Goal: Check status: Check status

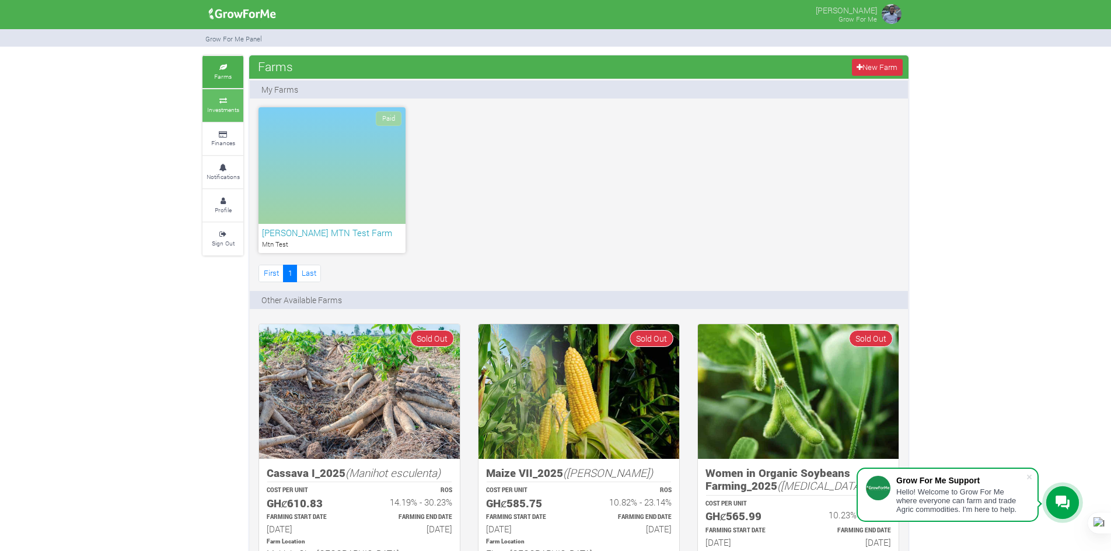
click at [223, 113] on small "Investments" at bounding box center [223, 110] width 32 height 8
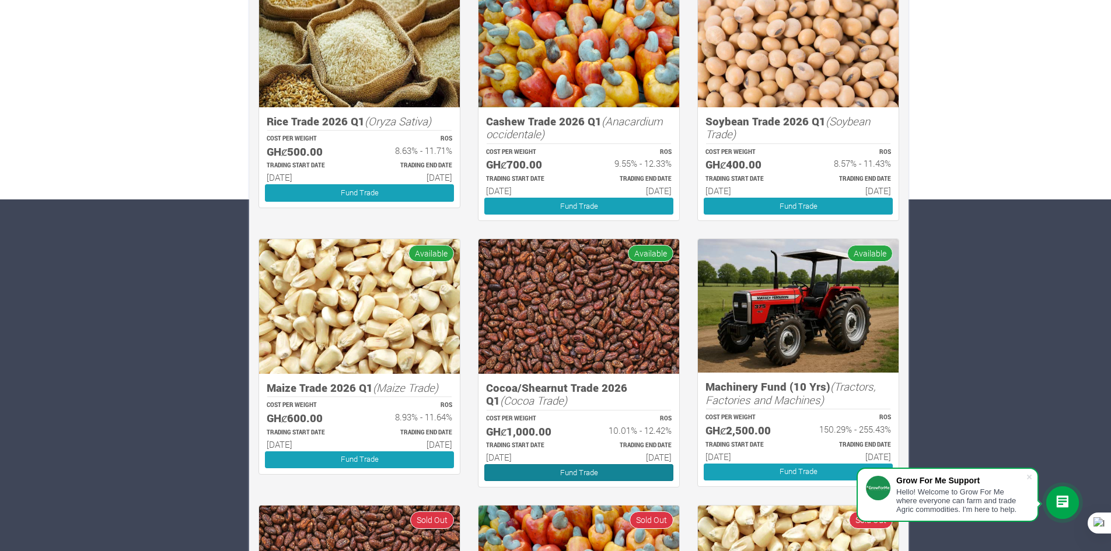
scroll to position [292, 0]
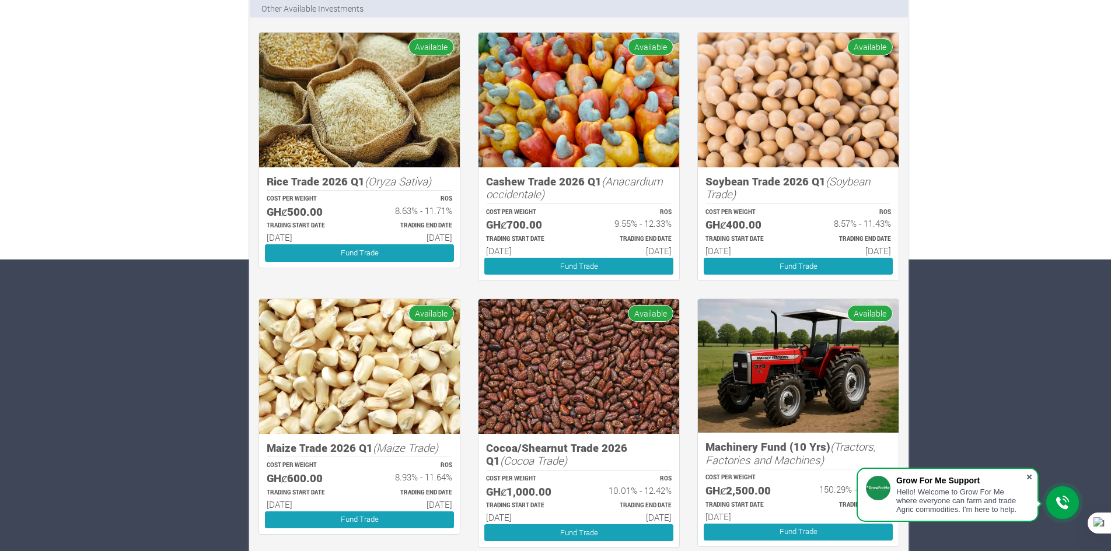
click at [1028, 472] on span at bounding box center [1029, 477] width 12 height 12
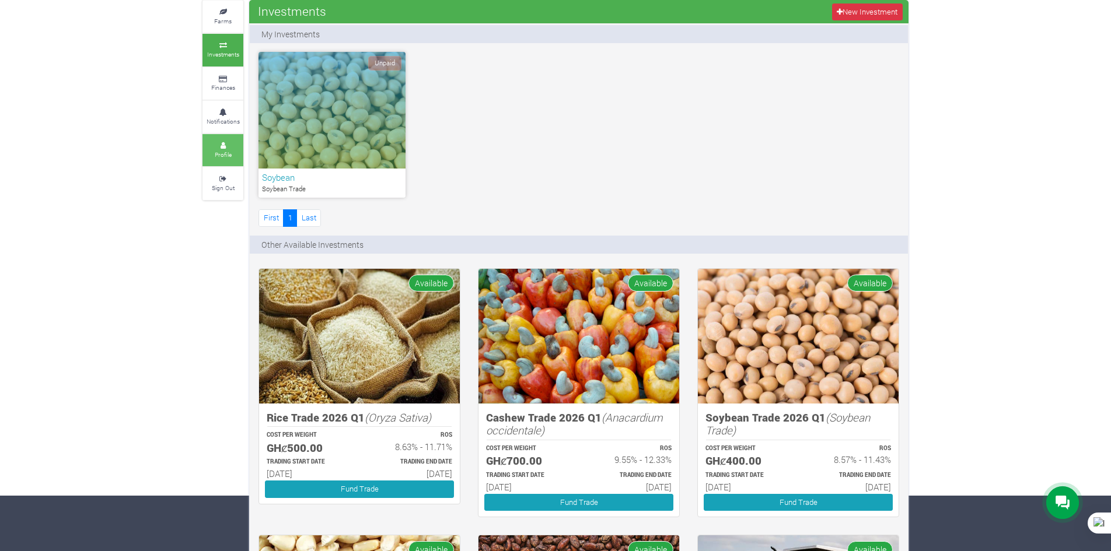
scroll to position [0, 0]
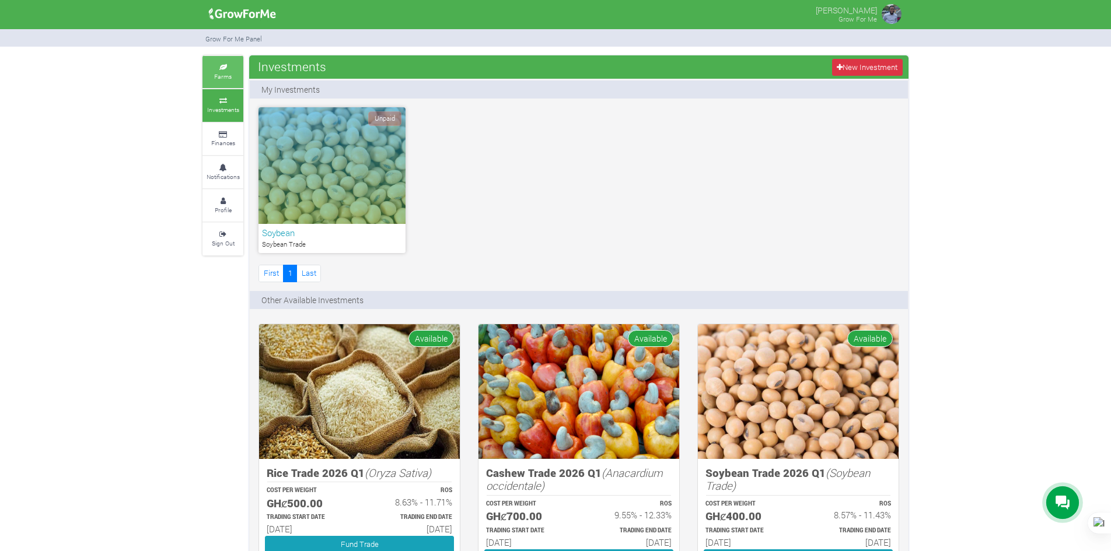
click at [226, 72] on small "Farms" at bounding box center [223, 76] width 18 height 8
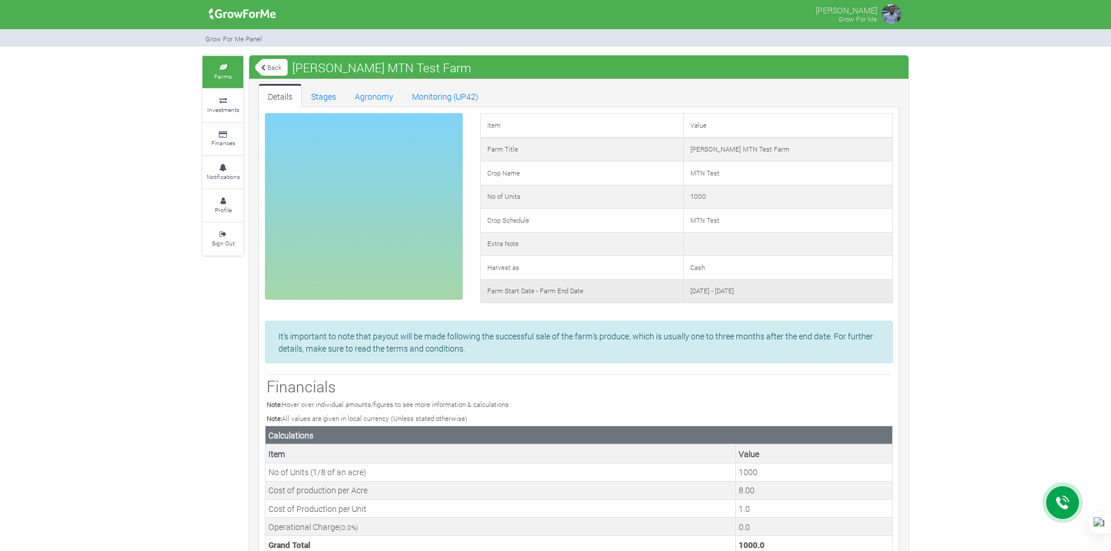
drag, startPoint x: 744, startPoint y: 292, endPoint x: 844, endPoint y: 299, distance: 100.6
click at [844, 299] on td "13th Oct 2024 - 15th Oct 2025" at bounding box center [788, 291] width 209 height 24
click at [310, 93] on link "Stages" at bounding box center [324, 95] width 44 height 23
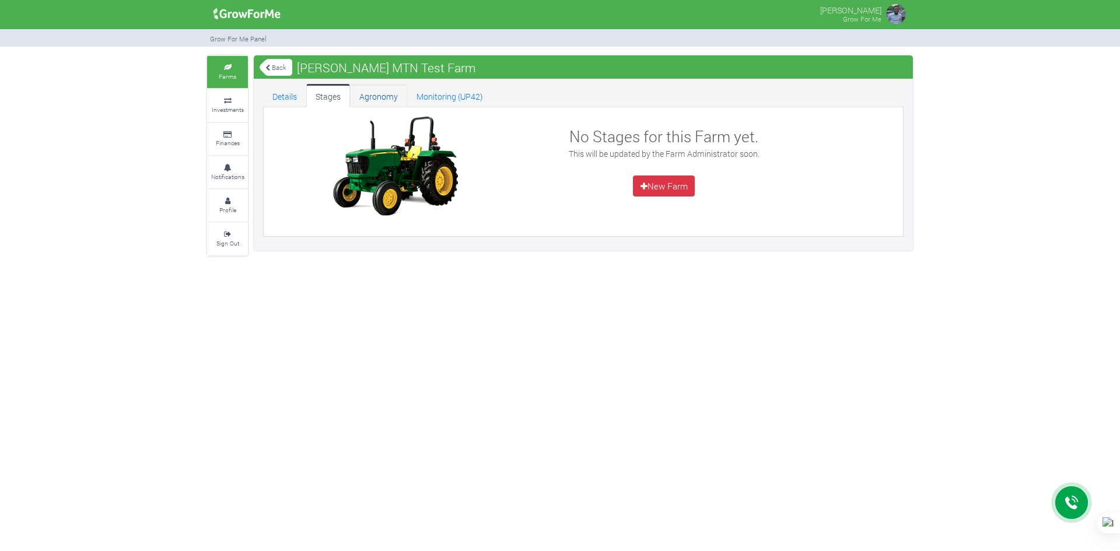
click at [383, 99] on link "Agronomy" at bounding box center [378, 95] width 57 height 23
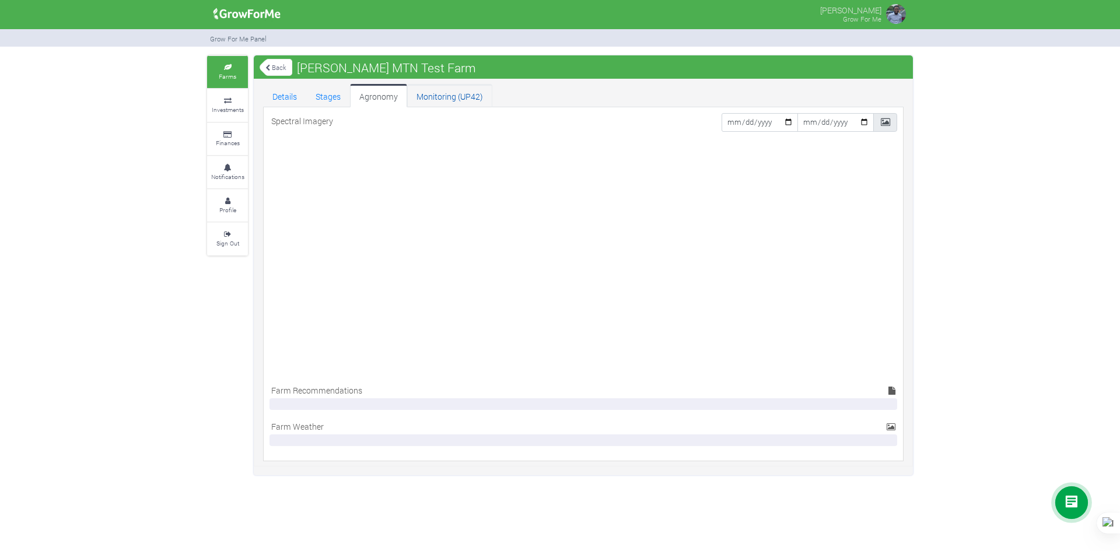
click at [441, 90] on link "Monitoring (UP42)" at bounding box center [449, 95] width 85 height 23
